Goal: Information Seeking & Learning: Find specific page/section

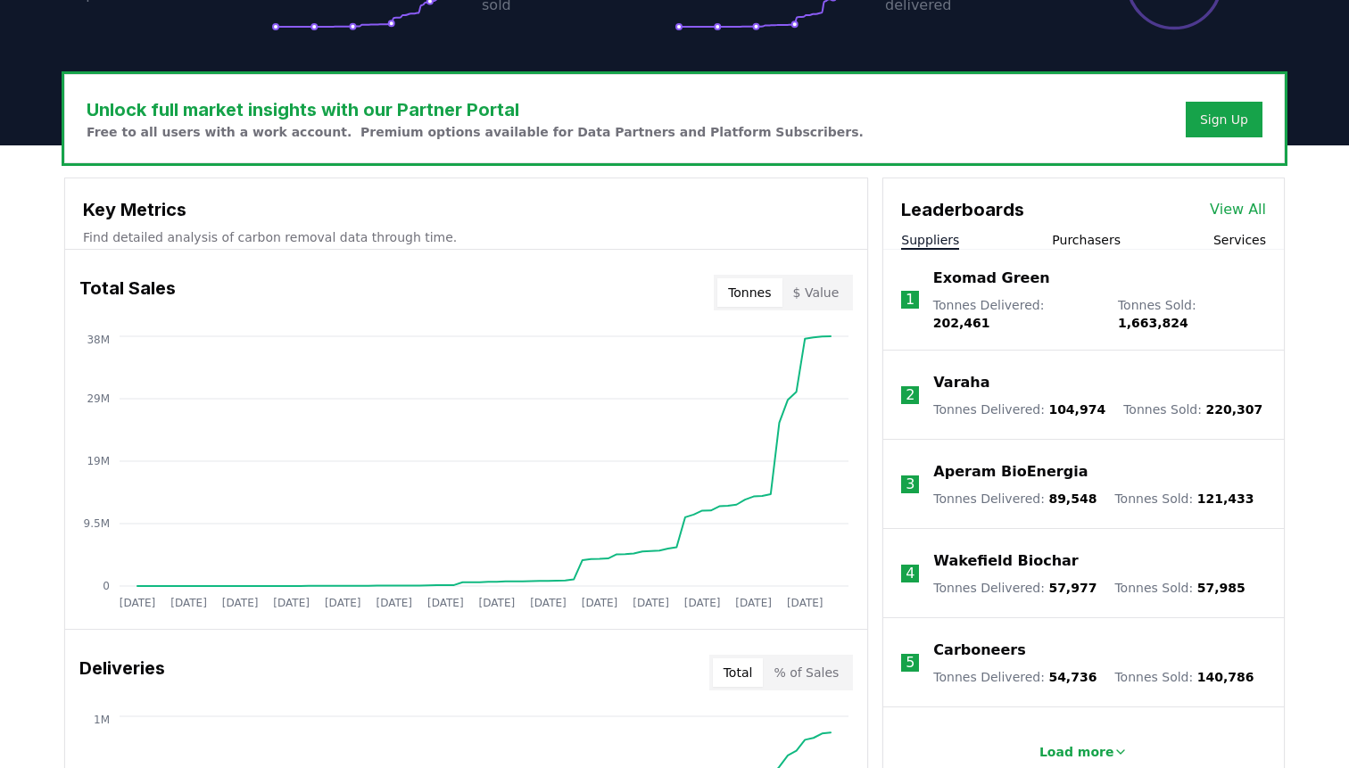
scroll to position [491, 0]
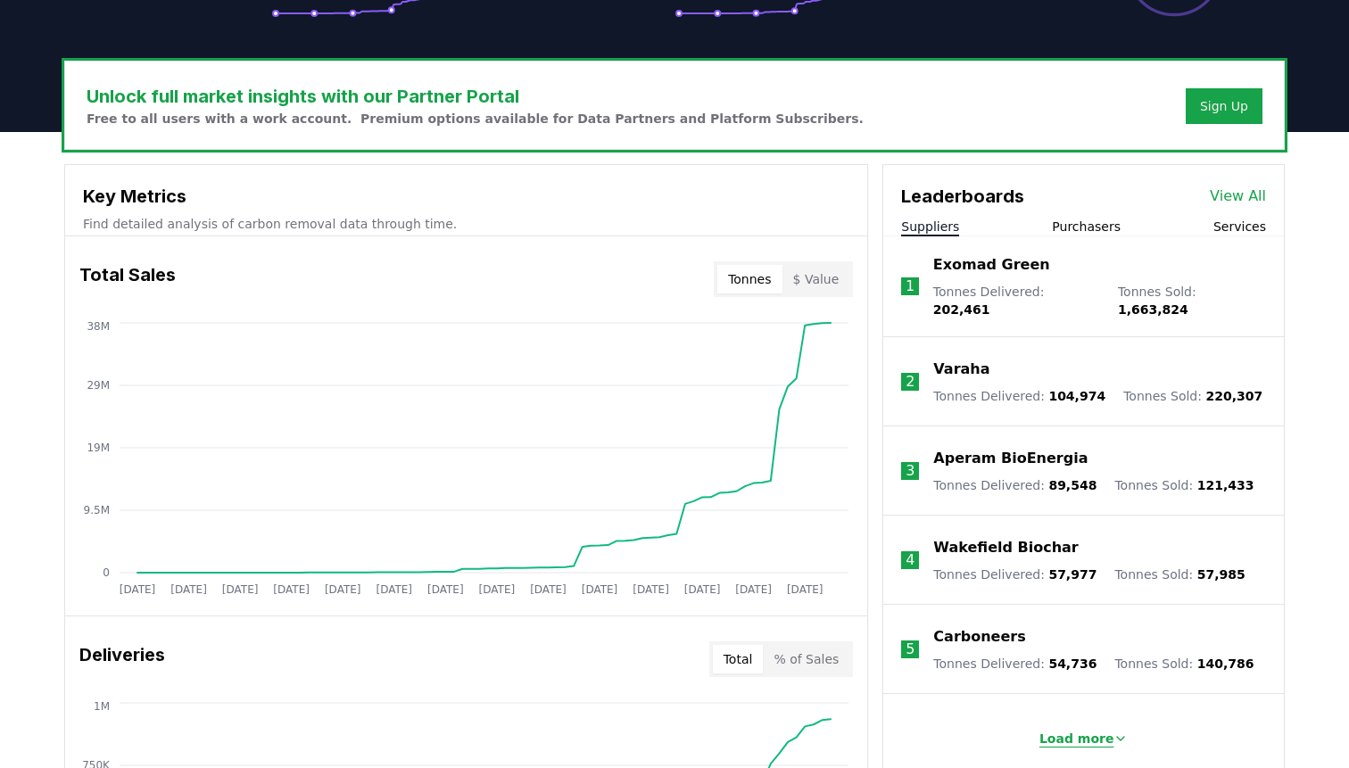
click at [1037, 723] on button "Load more" at bounding box center [1084, 739] width 118 height 36
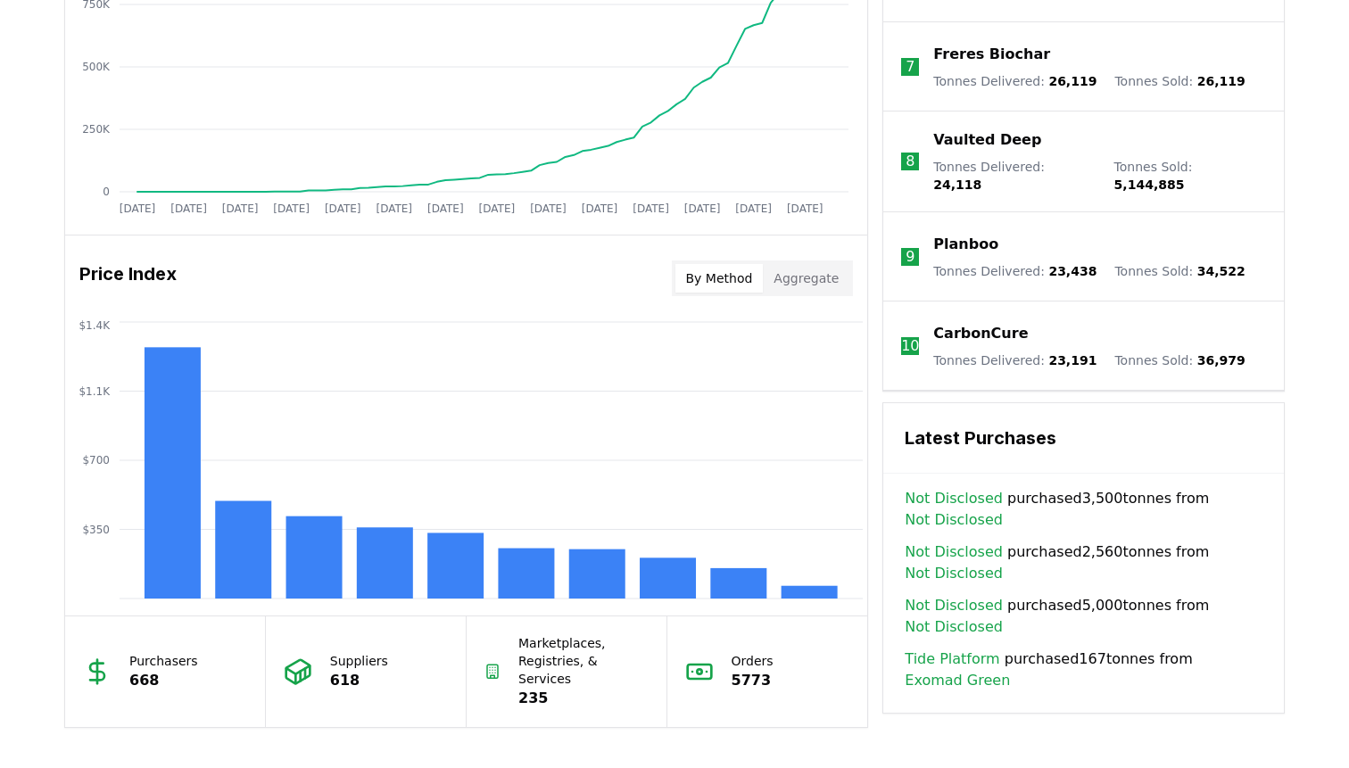
scroll to position [1262, 0]
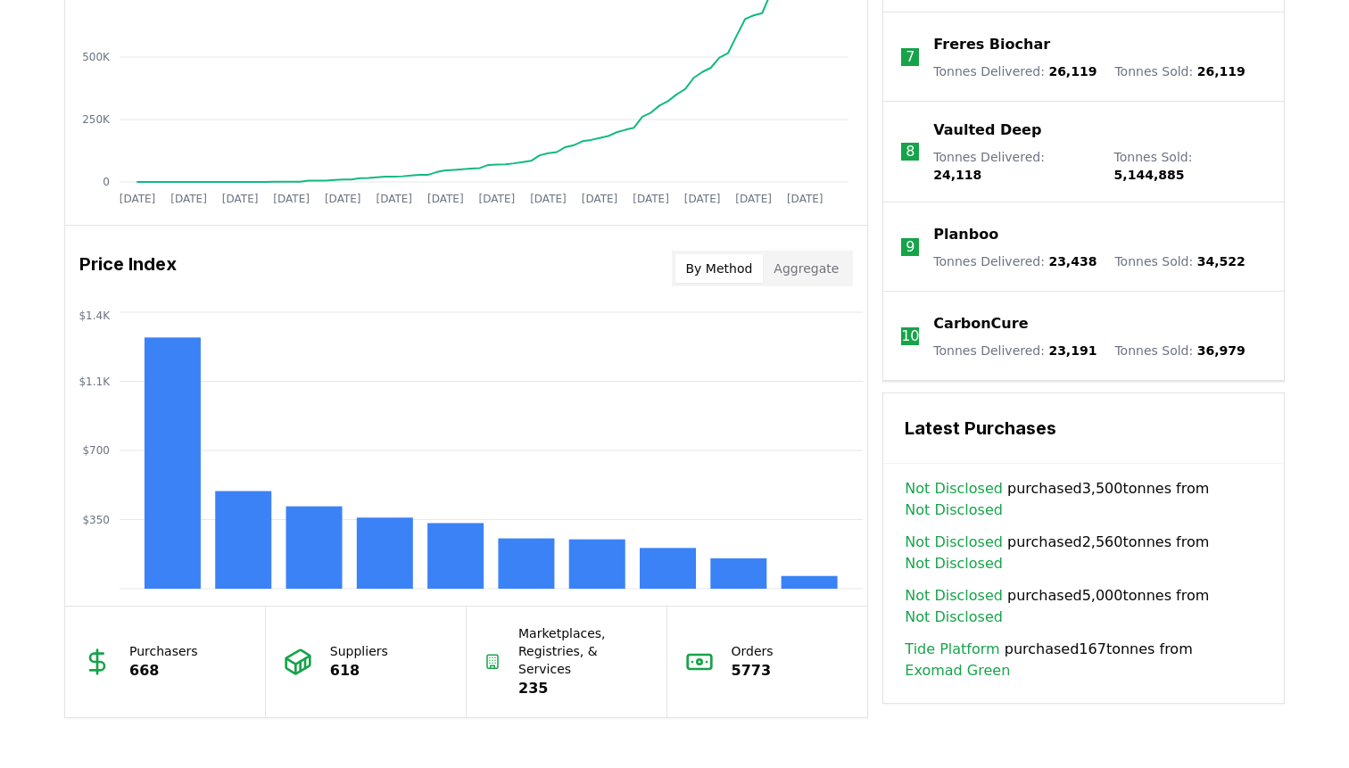
click at [967, 415] on h3 "Latest Purchases" at bounding box center [1084, 428] width 358 height 27
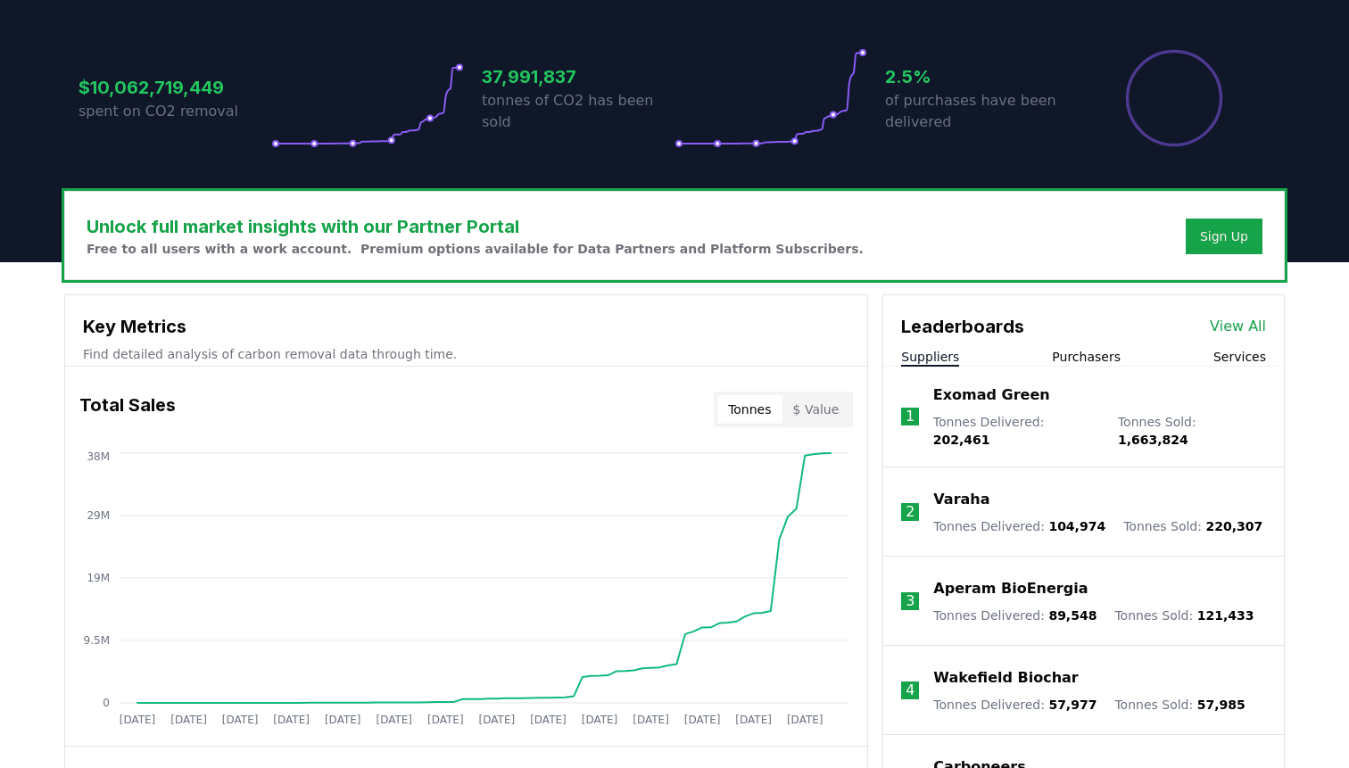
scroll to position [366, 0]
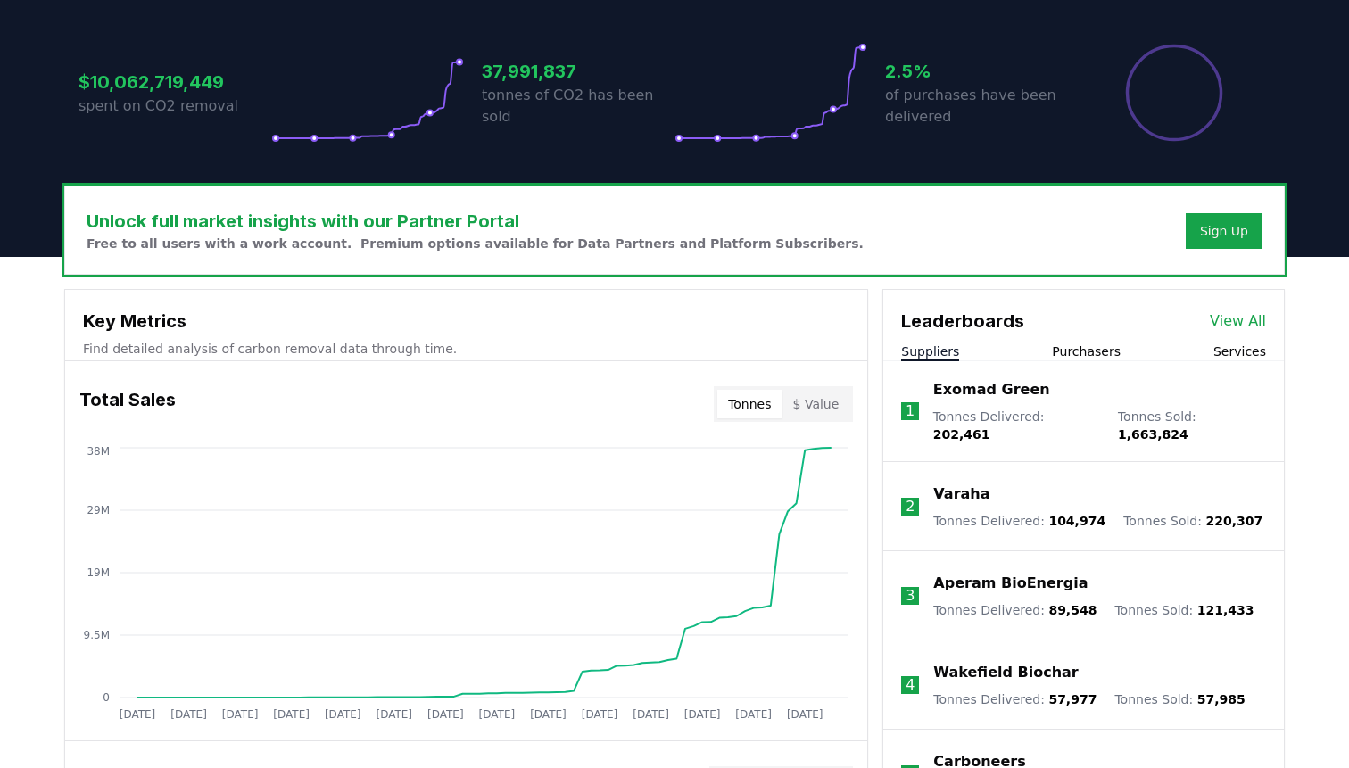
click at [1263, 325] on link "View All" at bounding box center [1238, 321] width 56 height 21
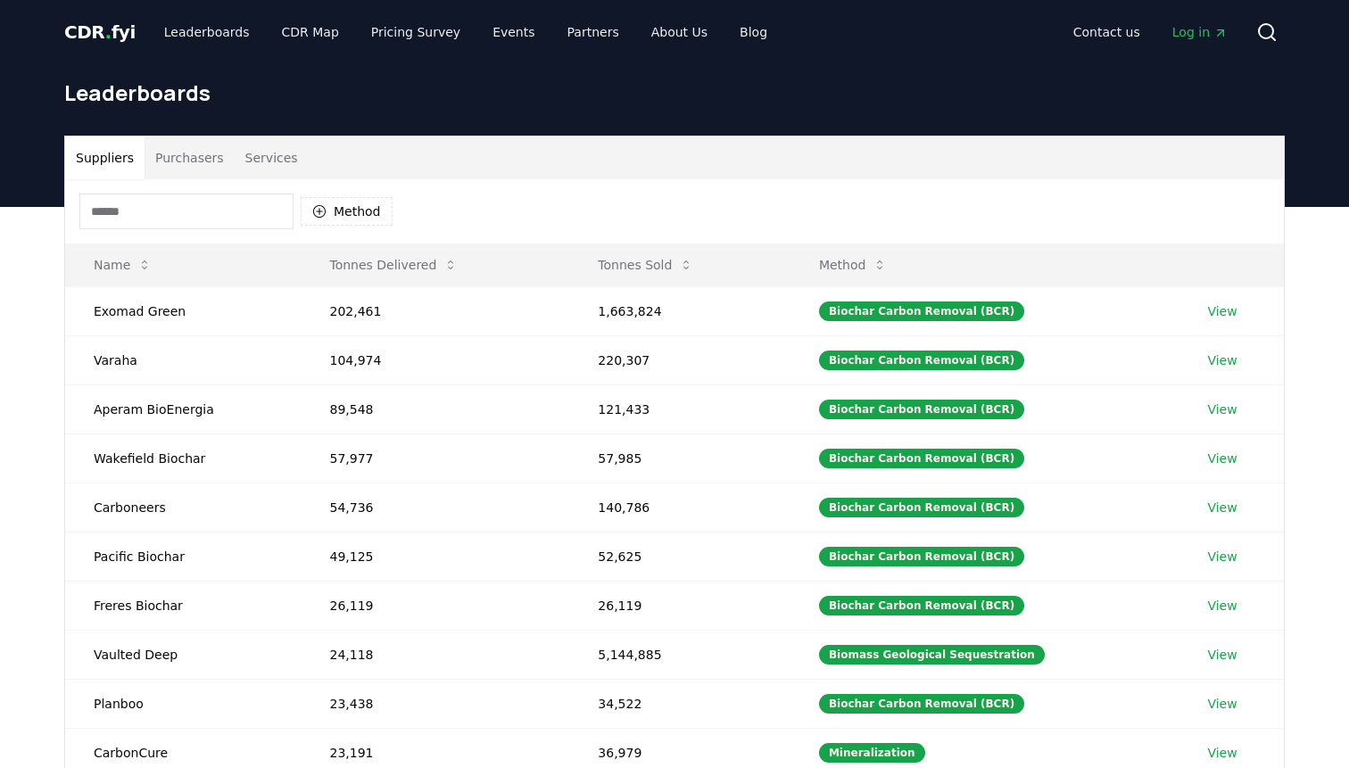
click at [179, 212] on input at bounding box center [186, 212] width 214 height 36
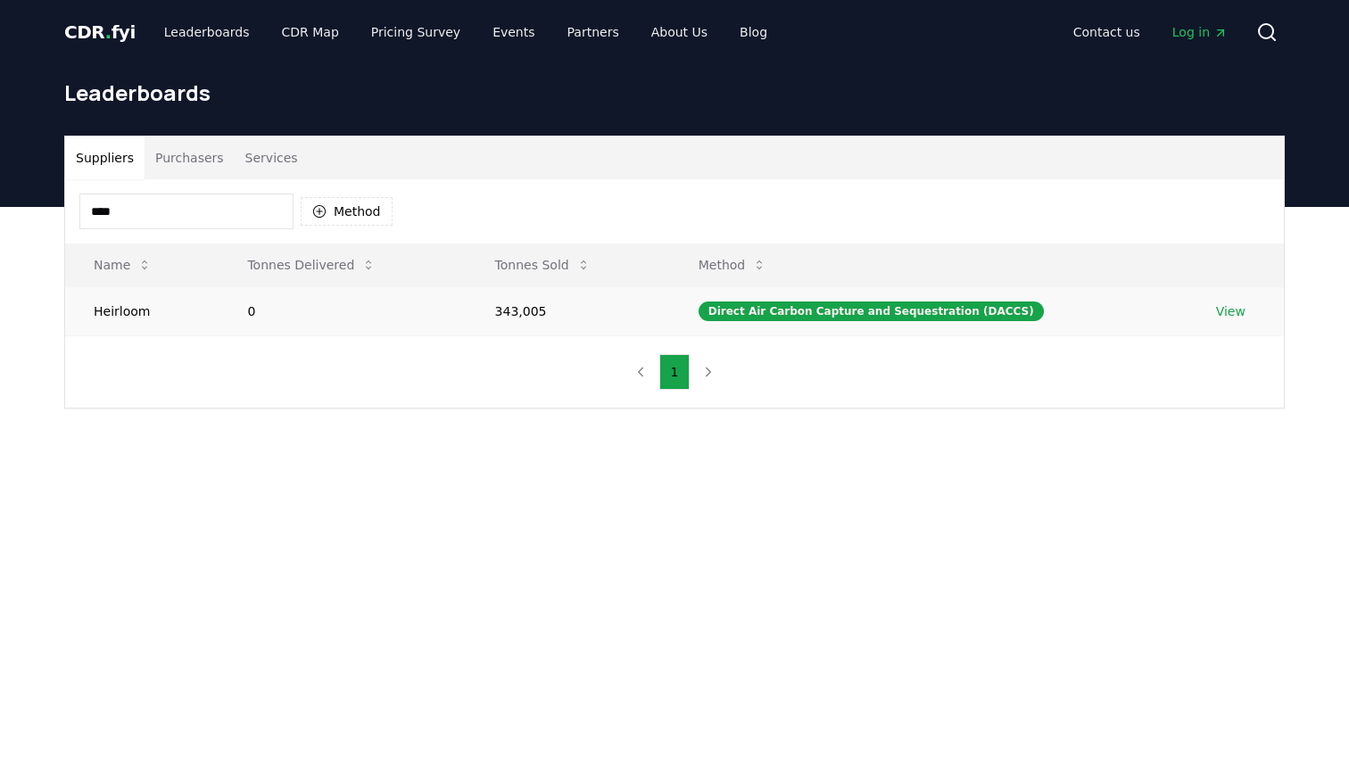
type input "****"
click at [293, 327] on td "0" at bounding box center [342, 310] width 247 height 49
click at [1230, 306] on link "View" at bounding box center [1230, 311] width 29 height 18
